Goal: Transaction & Acquisition: Purchase product/service

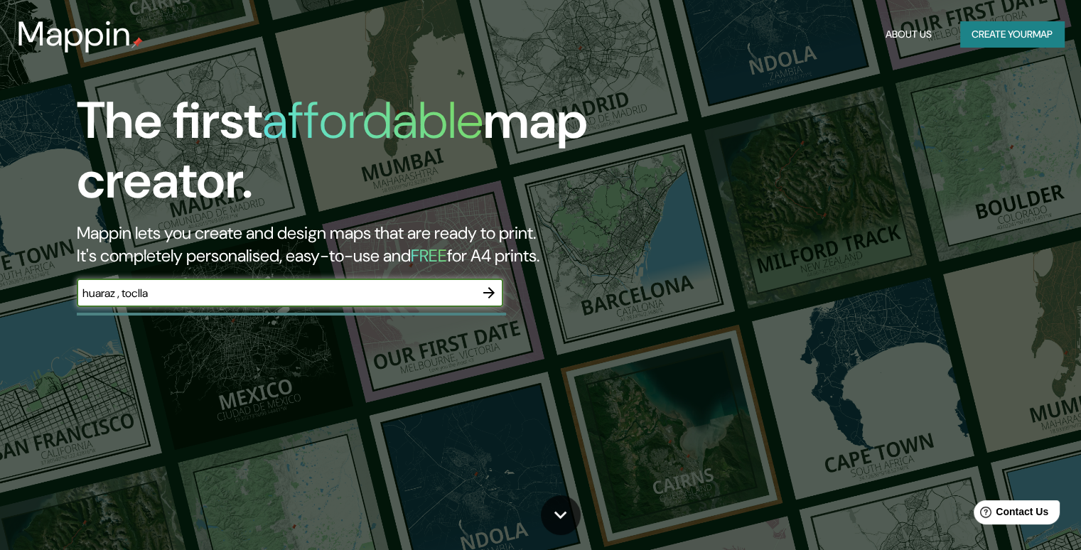
type input "huaraz , toclla"
click at [485, 296] on icon "button" at bounding box center [488, 292] width 17 height 17
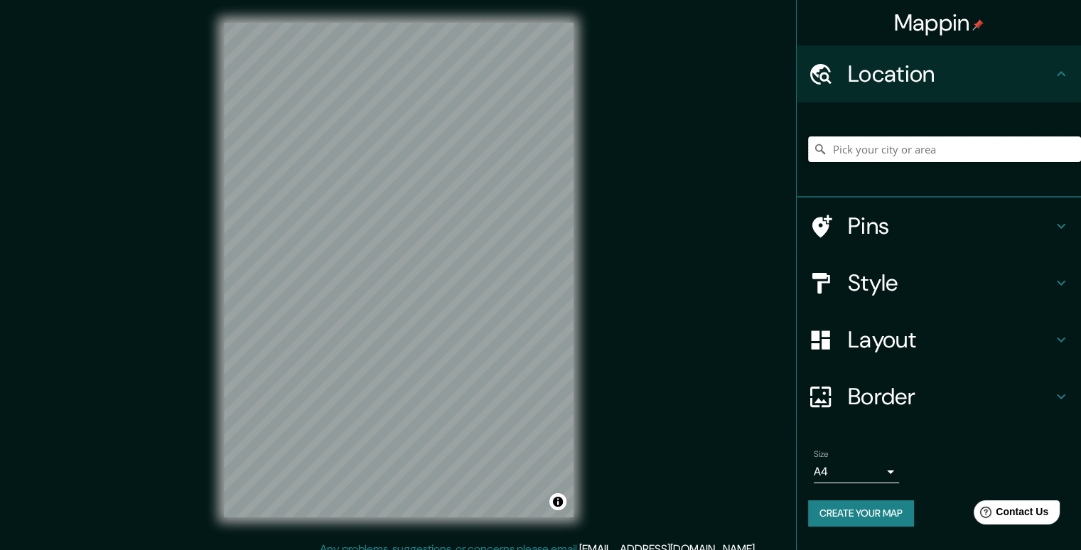
click at [932, 153] on input "Pick your city or area" at bounding box center [944, 149] width 273 height 26
click at [872, 148] on input "Pick your city or area" at bounding box center [944, 149] width 273 height 26
click at [1034, 143] on input "Huaraz, [GEOGRAPHIC_DATA], [GEOGRAPHIC_DATA]" at bounding box center [944, 149] width 273 height 26
click at [829, 148] on input "Huaraz, [GEOGRAPHIC_DATA], [GEOGRAPHIC_DATA]" at bounding box center [944, 149] width 273 height 26
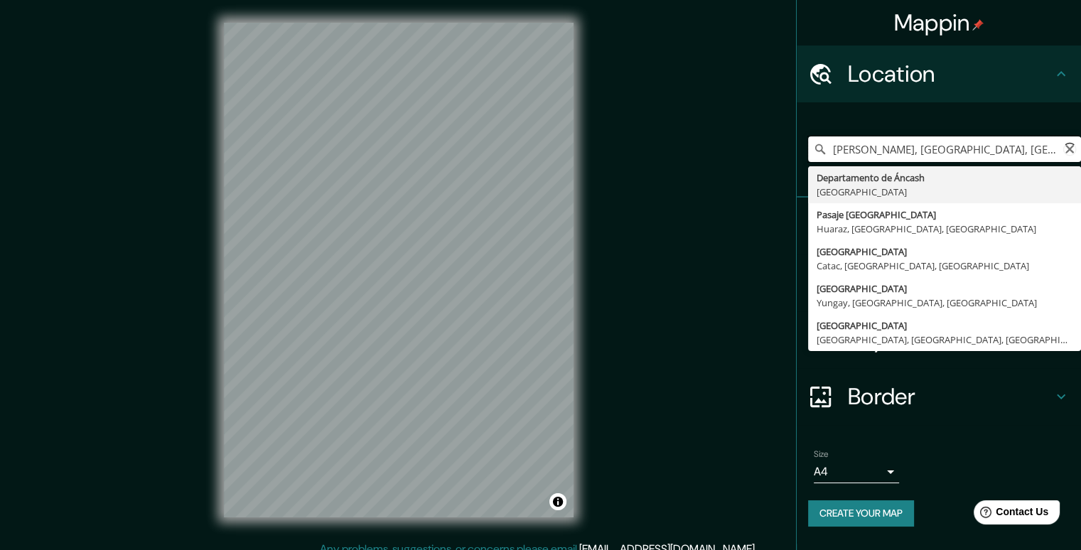
type input "Huaraz, [GEOGRAPHIC_DATA], [GEOGRAPHIC_DATA]"
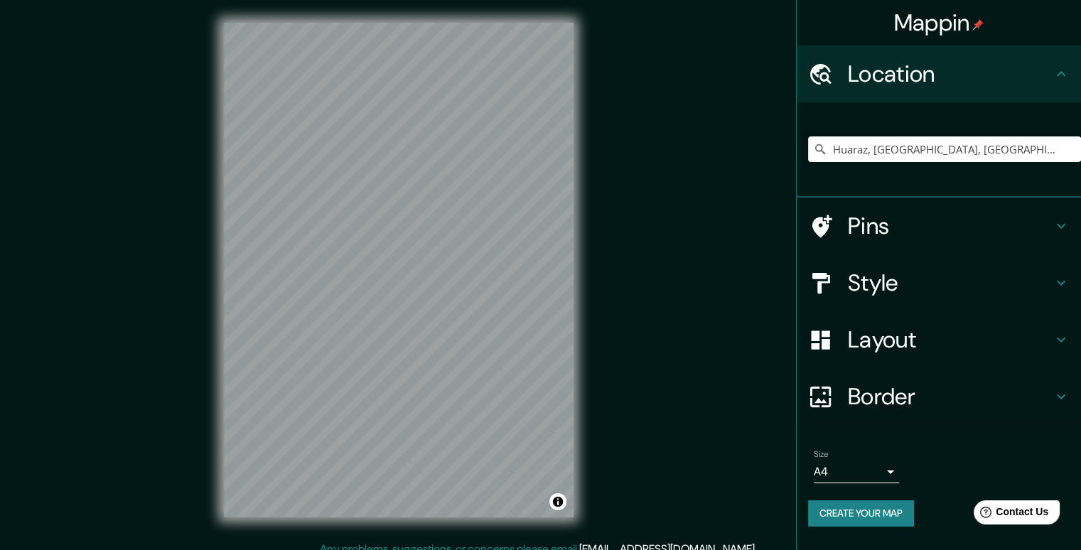
click at [1039, 223] on h4 "Pins" at bounding box center [950, 226] width 205 height 28
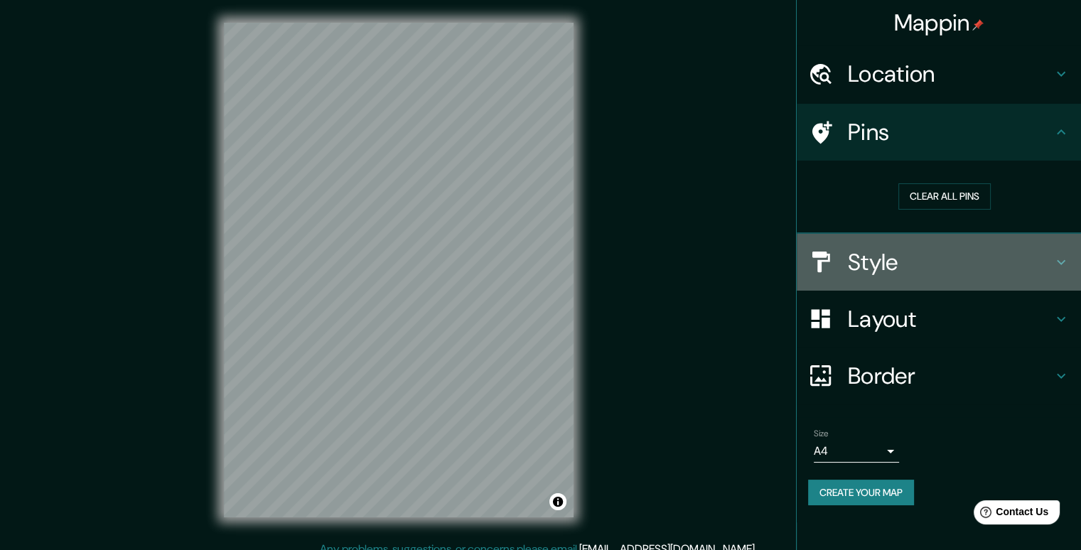
click at [1045, 271] on h4 "Style" at bounding box center [950, 262] width 205 height 28
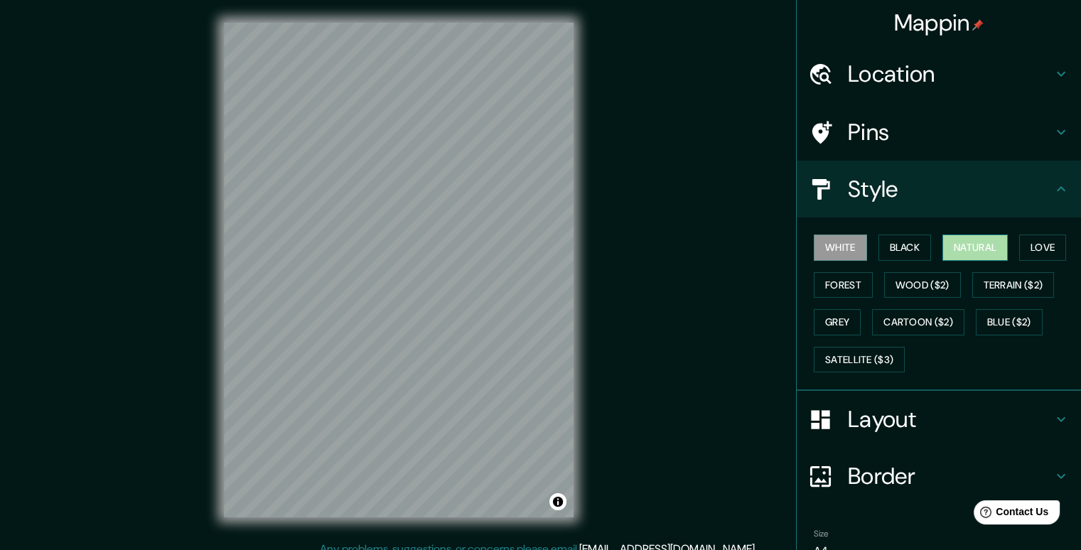
click at [953, 251] on button "Natural" at bounding box center [974, 247] width 65 height 26
click at [853, 282] on button "Forest" at bounding box center [842, 285] width 59 height 26
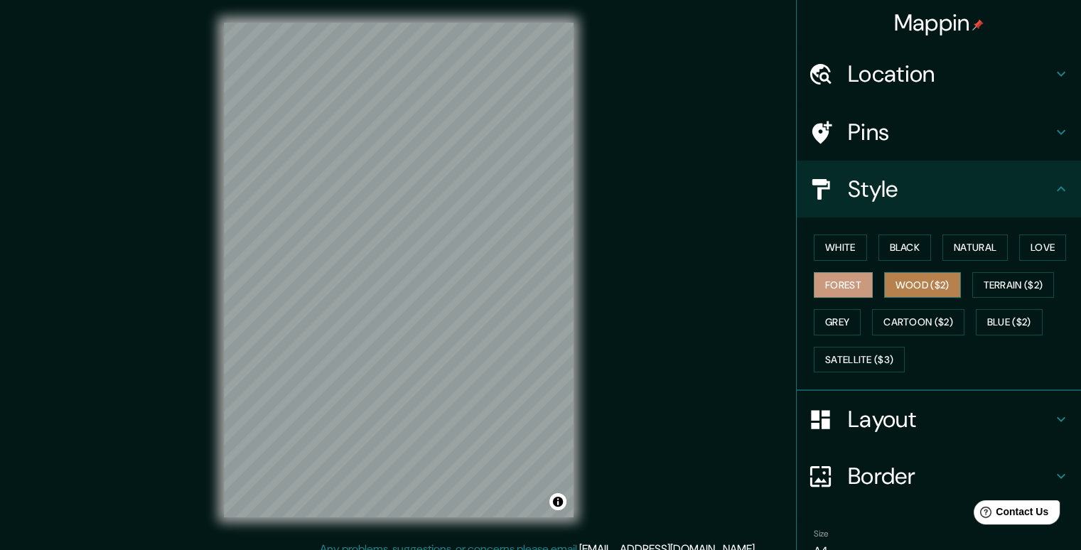
click at [890, 289] on button "Wood ($2)" at bounding box center [922, 285] width 77 height 26
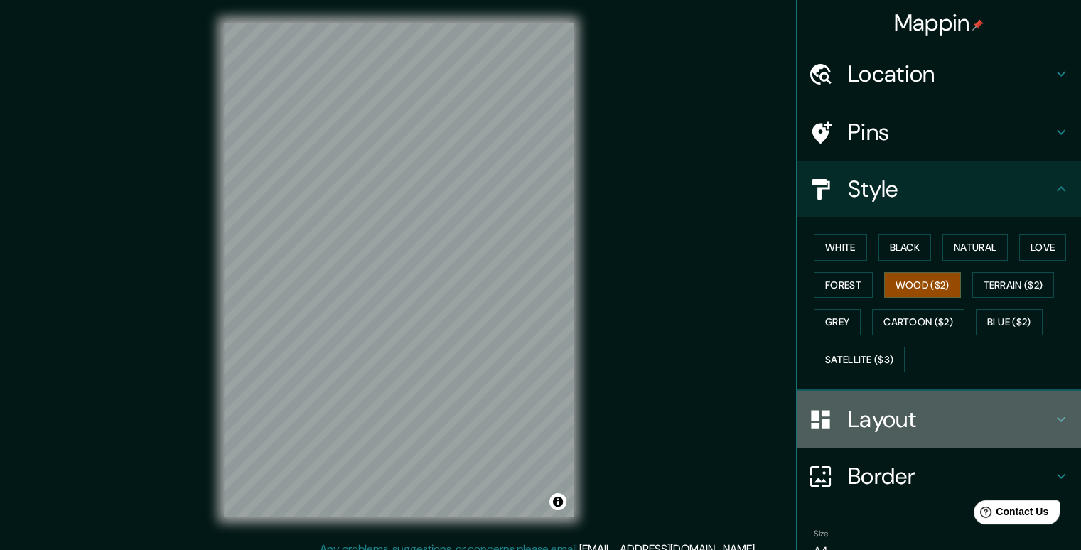
click at [947, 419] on h4 "Layout" at bounding box center [950, 419] width 205 height 28
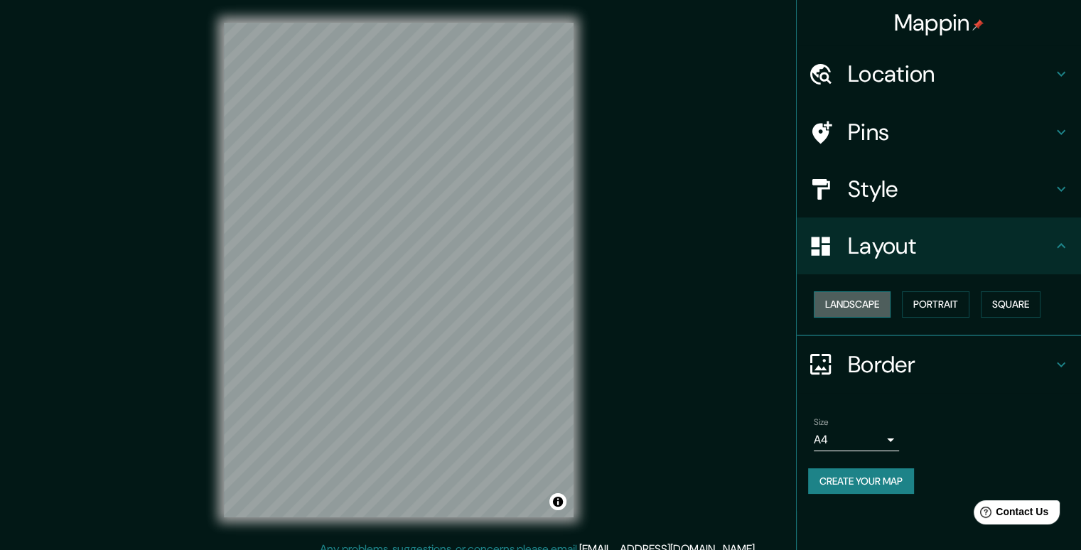
click at [880, 302] on button "Landscape" at bounding box center [851, 304] width 77 height 26
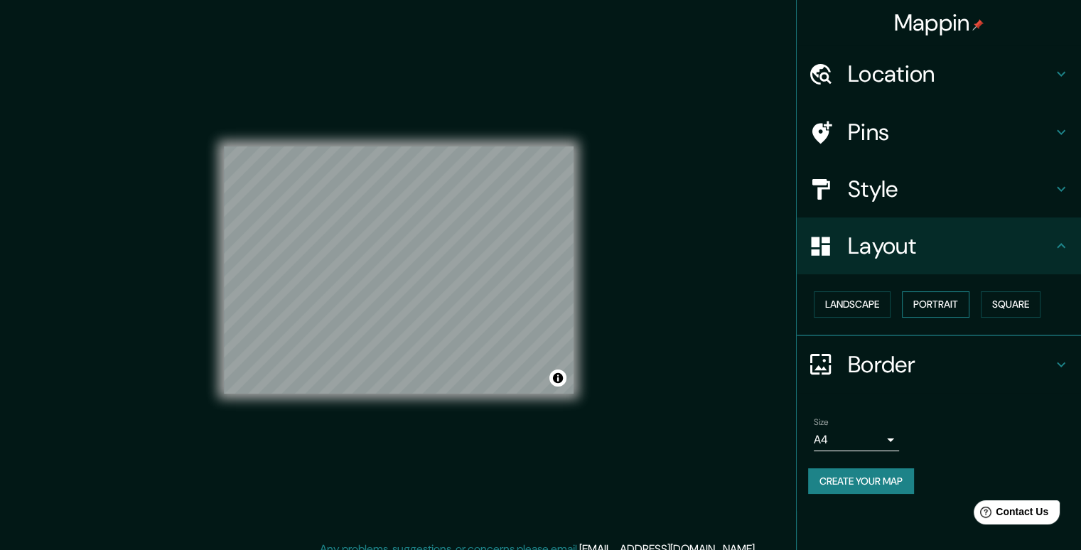
click at [919, 303] on button "Portrait" at bounding box center [935, 304] width 67 height 26
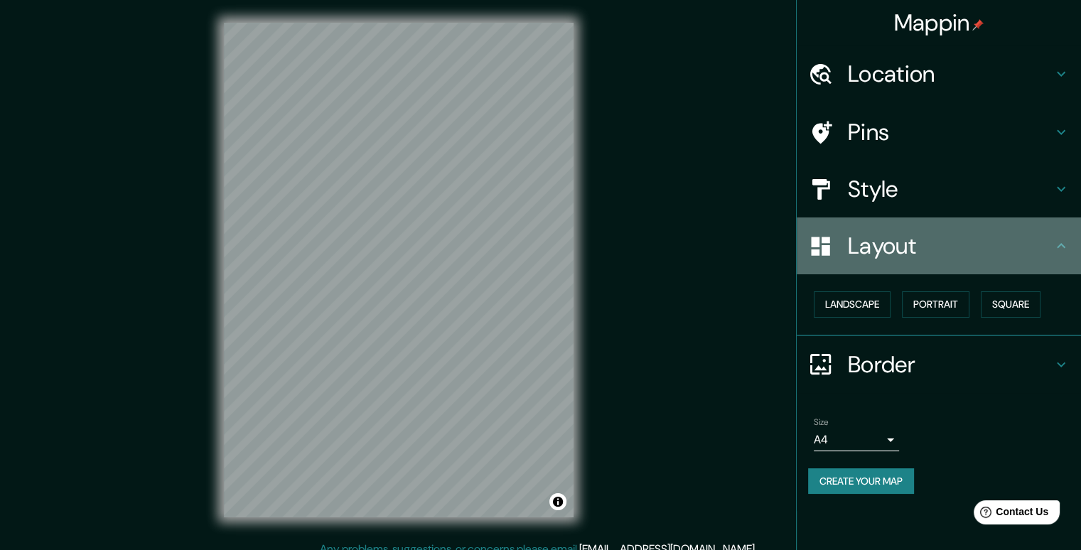
click at [945, 234] on h4 "Layout" at bounding box center [950, 246] width 205 height 28
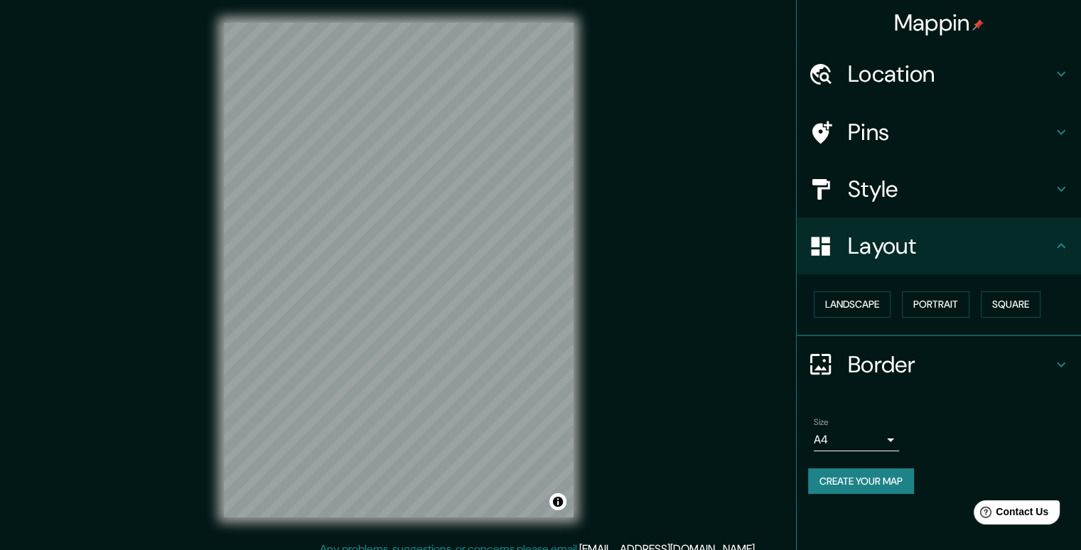
click at [1002, 137] on h4 "Pins" at bounding box center [950, 132] width 205 height 28
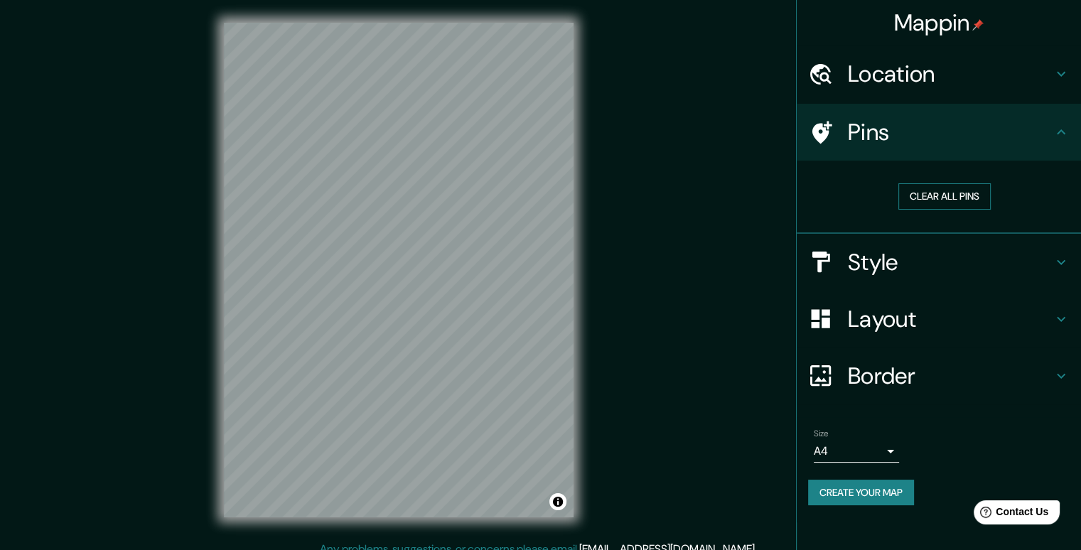
click at [985, 194] on button "Clear all pins" at bounding box center [944, 196] width 92 height 26
click at [918, 197] on button "Clear all pins" at bounding box center [944, 196] width 92 height 26
click at [946, 87] on h4 "Location" at bounding box center [950, 74] width 205 height 28
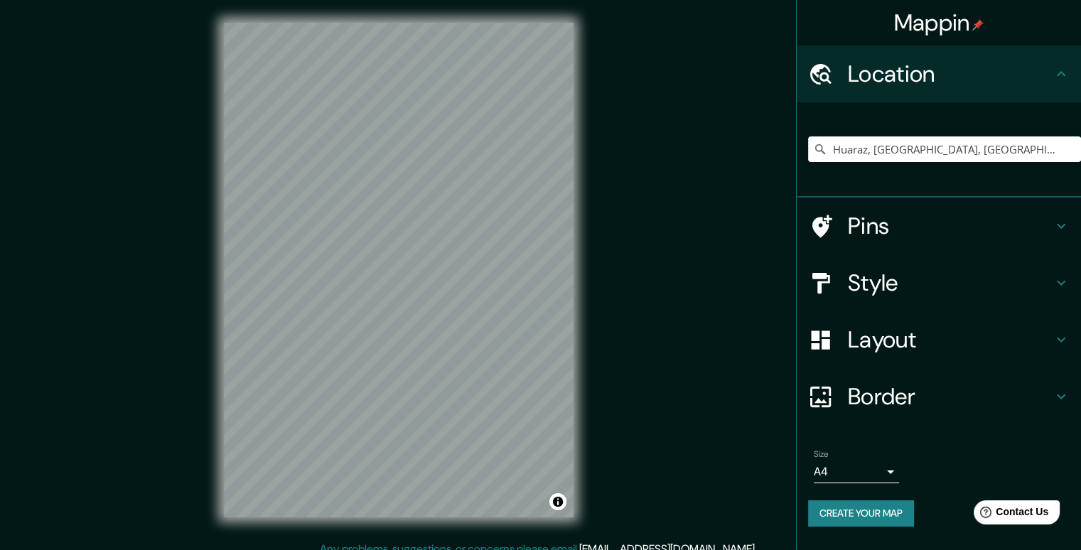
click at [952, 85] on h4 "Location" at bounding box center [950, 74] width 205 height 28
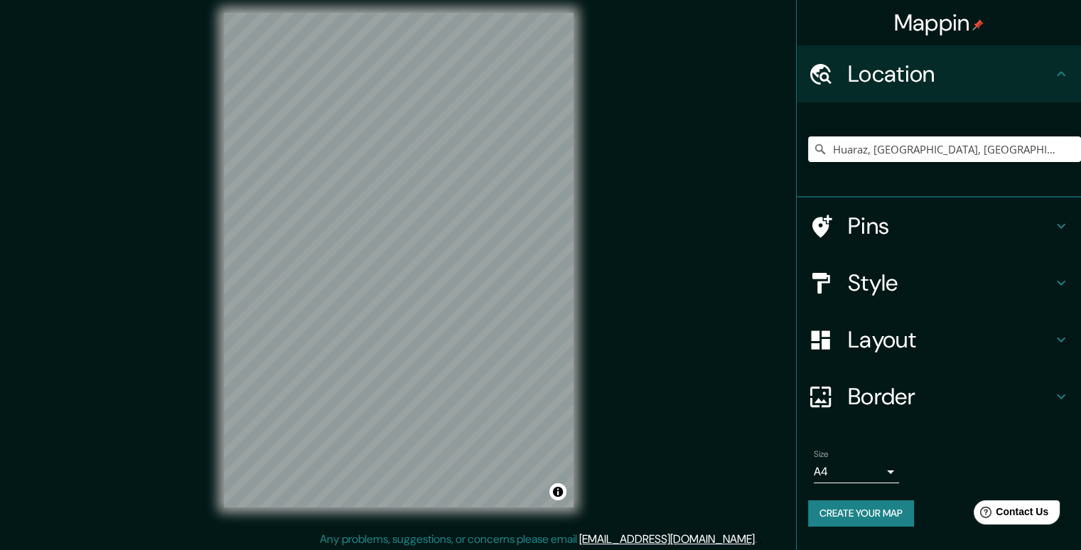
scroll to position [13, 0]
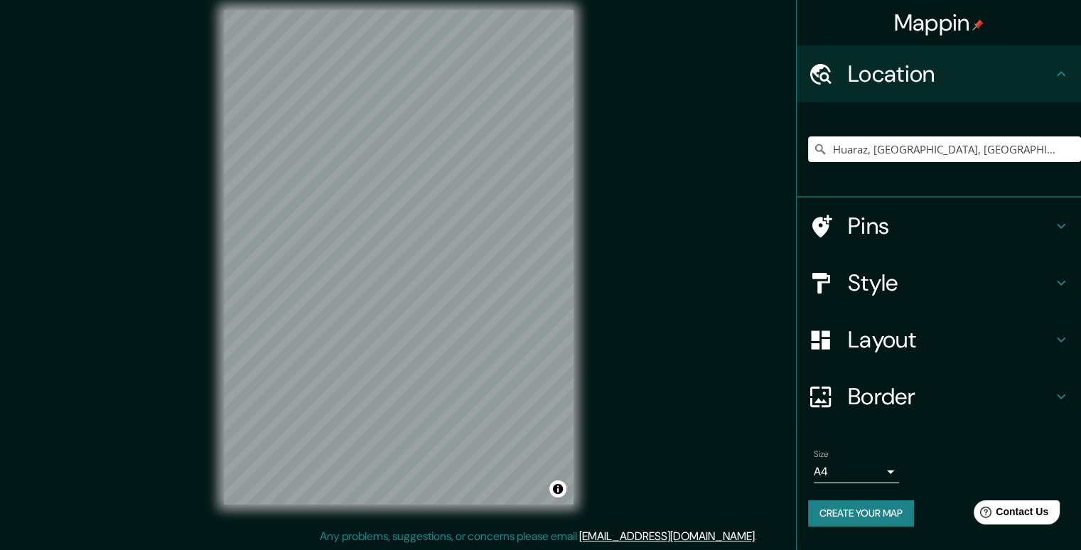
click at [932, 379] on div "Border" at bounding box center [938, 396] width 284 height 57
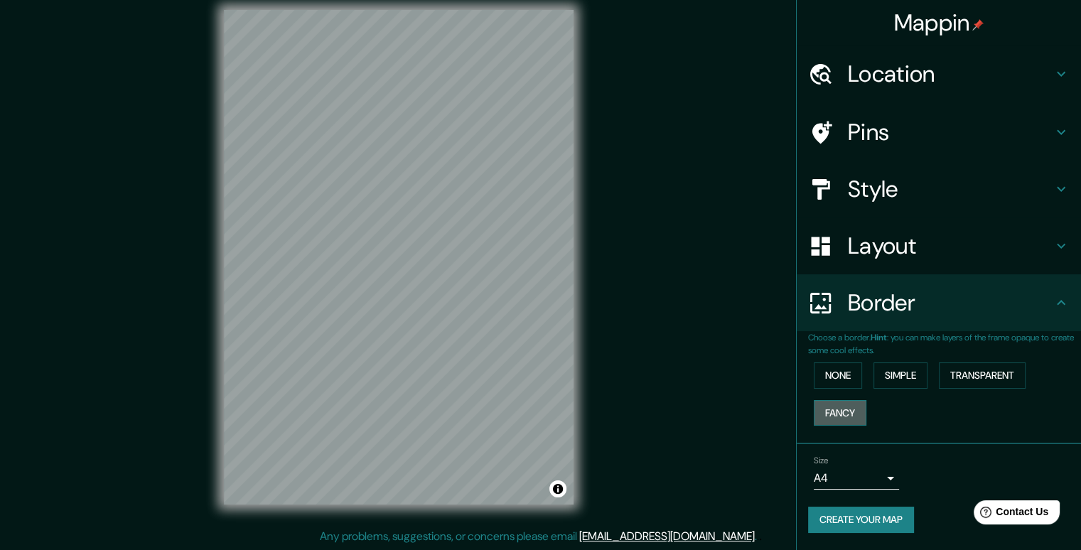
click at [848, 408] on button "Fancy" at bounding box center [839, 413] width 53 height 26
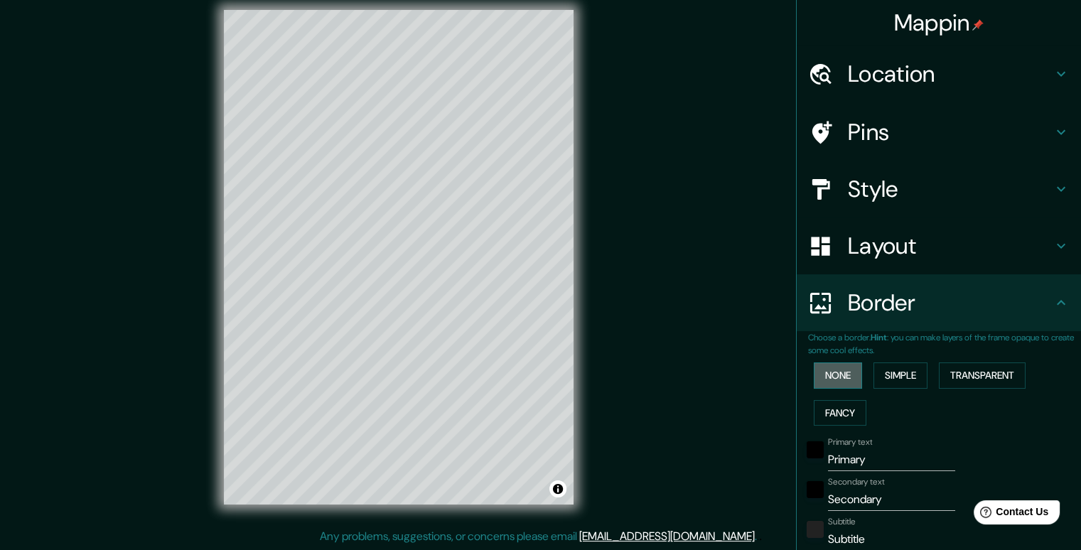
click at [845, 379] on button "None" at bounding box center [837, 375] width 48 height 26
